Goal: Navigation & Orientation: Find specific page/section

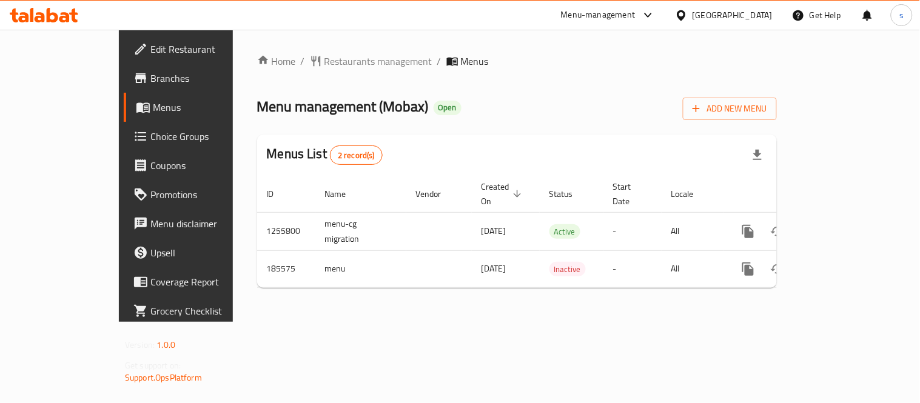
click at [688, 13] on icon at bounding box center [681, 15] width 13 height 13
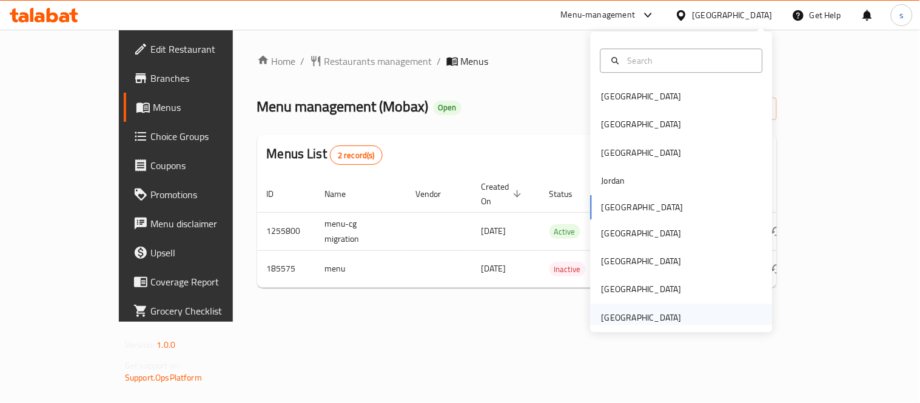
click at [623, 312] on div "United Arab Emirates" at bounding box center [642, 317] width 80 height 13
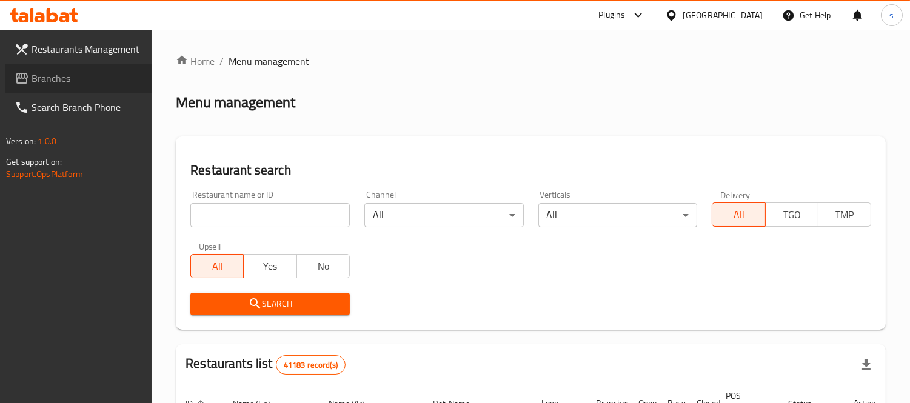
click at [55, 82] on span "Branches" at bounding box center [87, 78] width 111 height 15
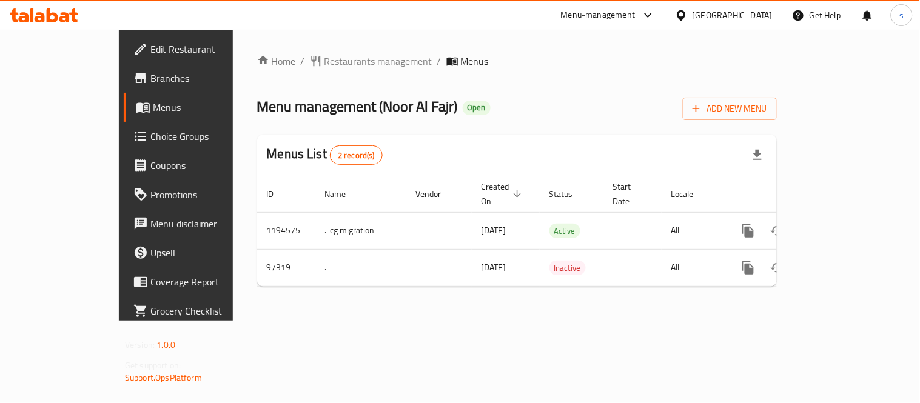
click at [739, 5] on div "[GEOGRAPHIC_DATA]" at bounding box center [723, 15] width 117 height 29
click at [741, 11] on div "[GEOGRAPHIC_DATA]" at bounding box center [733, 14] width 80 height 13
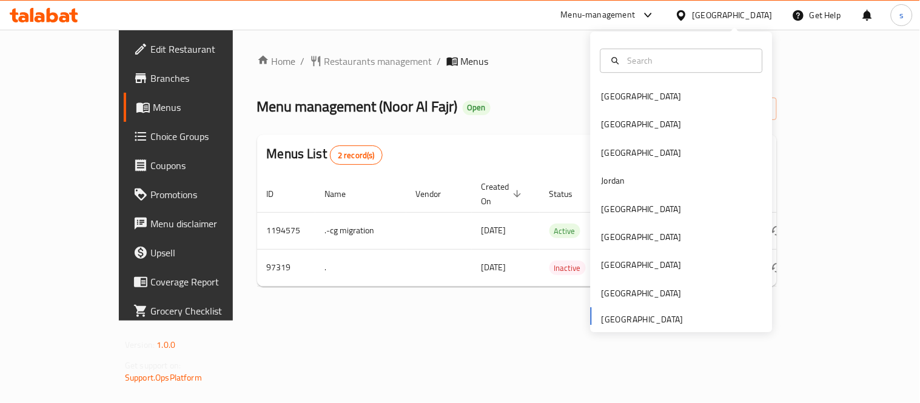
click at [640, 320] on div "Bahrain Egypt Iraq Jordan Kuwait Oman Qatar Saudi Arabia United Arab Emirates" at bounding box center [682, 206] width 182 height 249
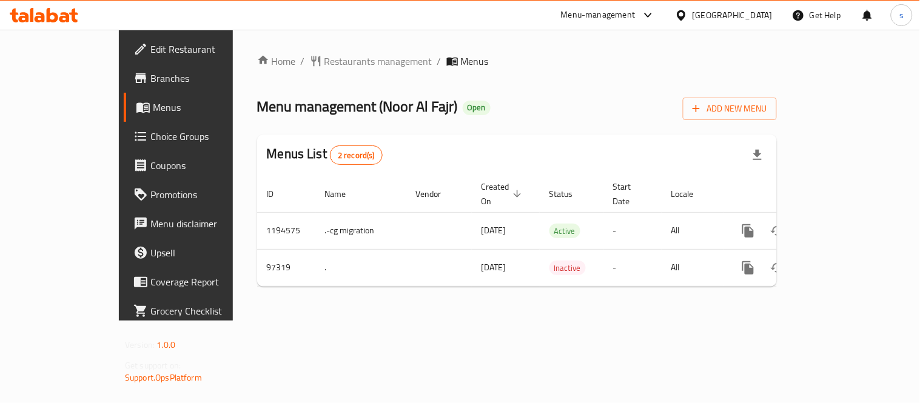
click at [650, 13] on icon at bounding box center [648, 15] width 15 height 15
click at [596, 128] on div "Restaurant-Management" at bounding box center [567, 134] width 182 height 28
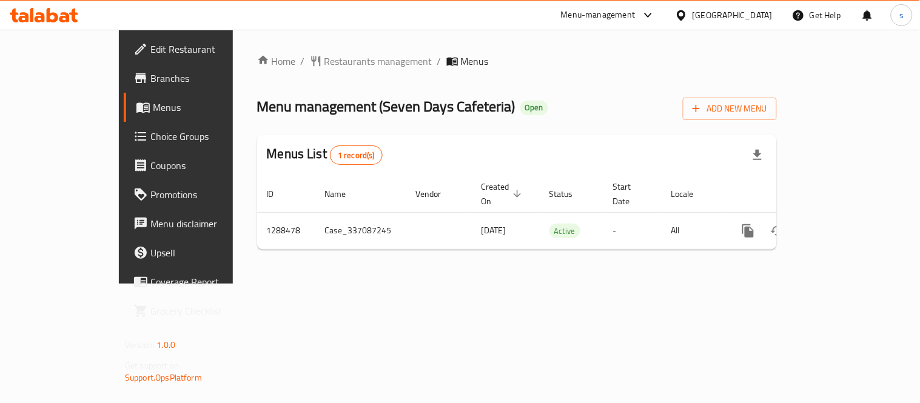
click at [725, 14] on div "United Arab Emirates" at bounding box center [733, 14] width 80 height 13
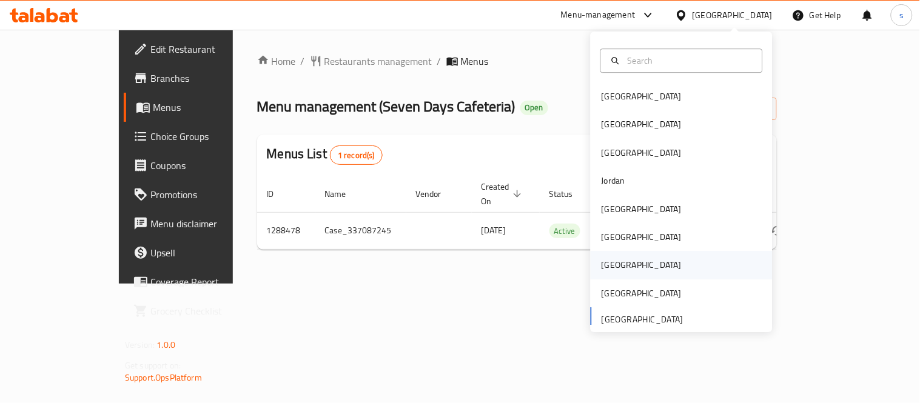
click at [614, 262] on div "[GEOGRAPHIC_DATA]" at bounding box center [641, 266] width 99 height 28
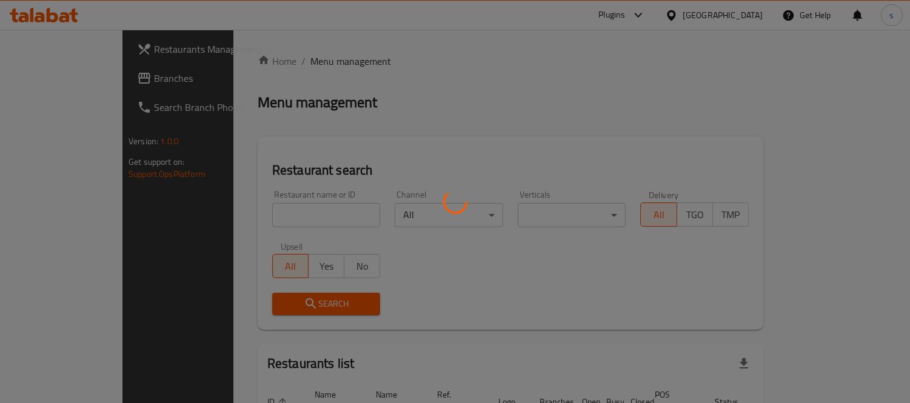
click at [58, 77] on div at bounding box center [455, 201] width 910 height 403
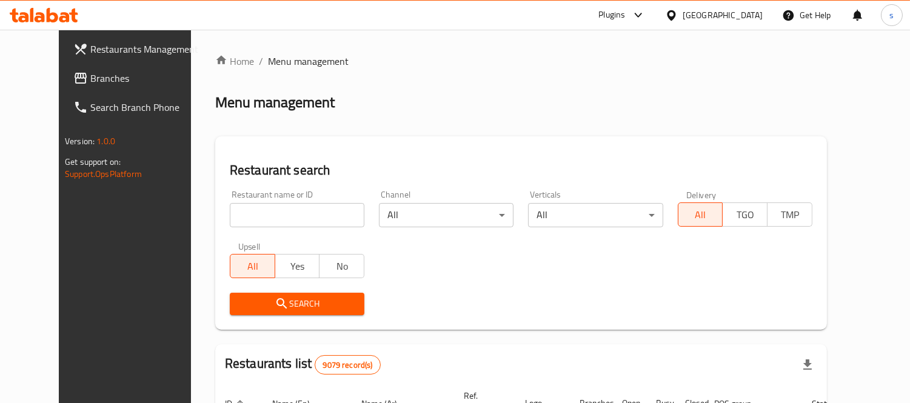
click at [90, 77] on span "Branches" at bounding box center [145, 78] width 111 height 15
